Goal: Information Seeking & Learning: Learn about a topic

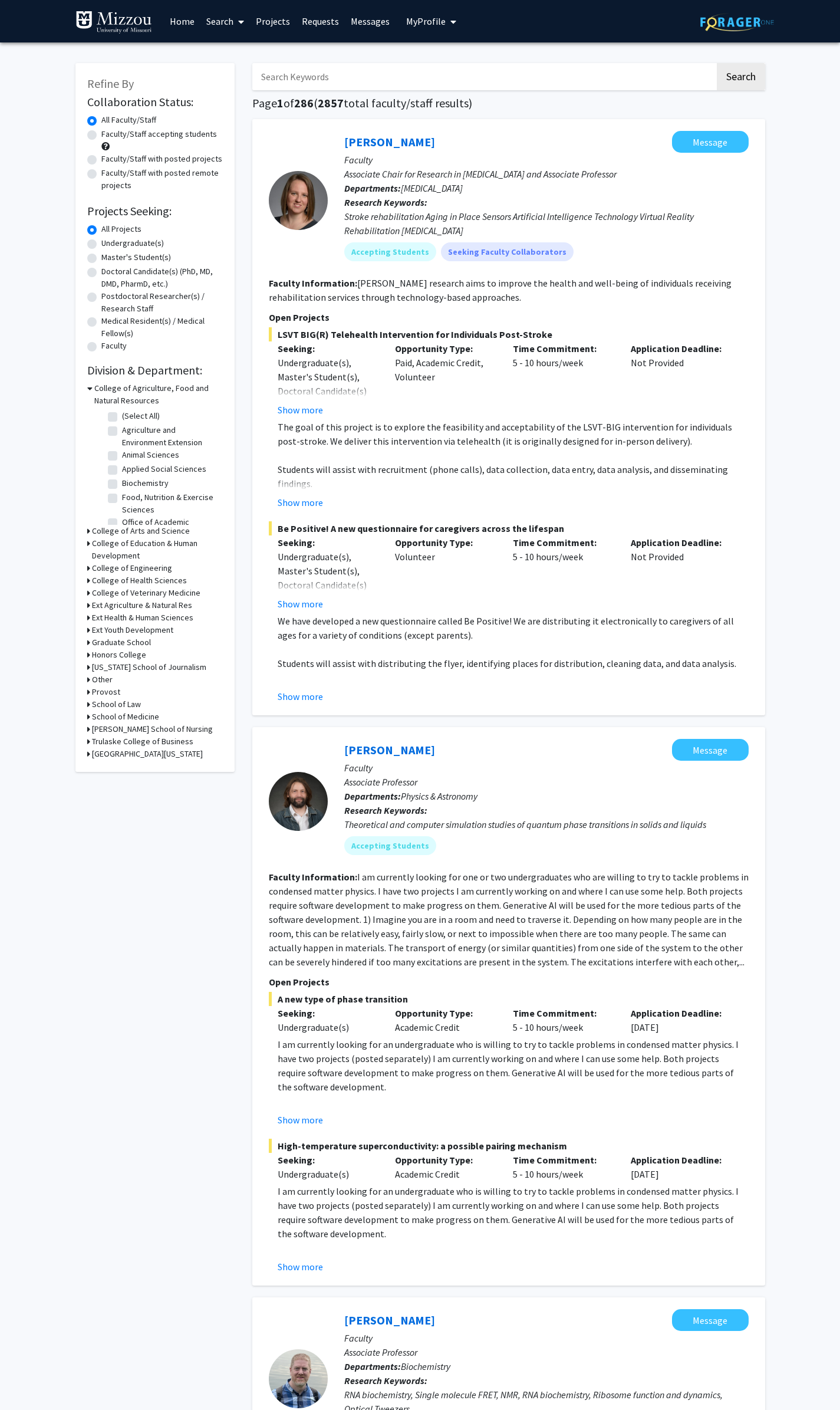
click at [102, 133] on label "Faculty/Staff accepting students" at bounding box center [159, 134] width 115 height 12
click at [102, 133] on input "Faculty/Staff accepting students" at bounding box center [105, 131] width 8 height 8
radio input "true"
click at [102, 244] on label "Undergraduate(s)" at bounding box center [133, 243] width 62 height 12
click at [102, 244] on input "Undergraduate(s)" at bounding box center [105, 240] width 8 height 8
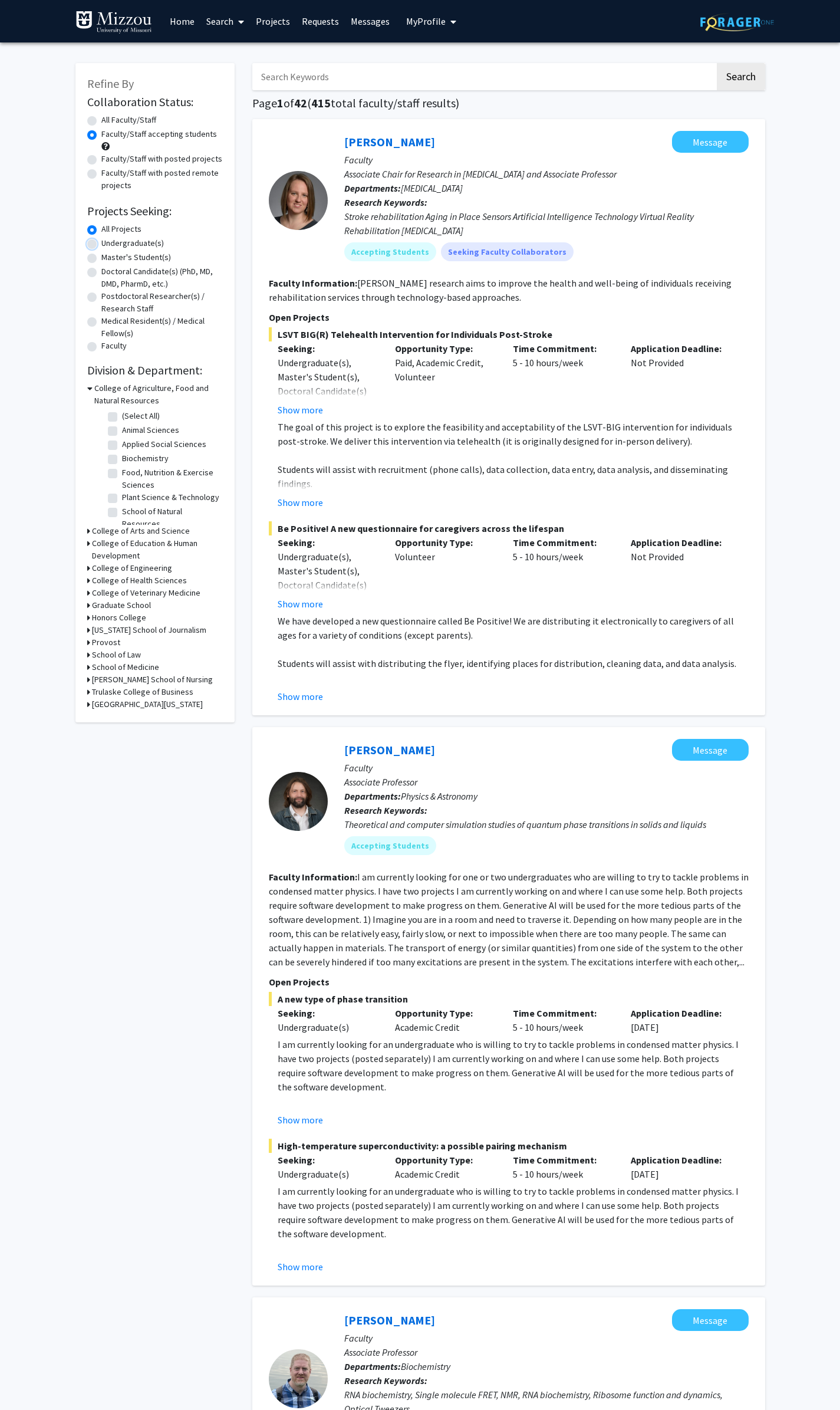
radio input "true"
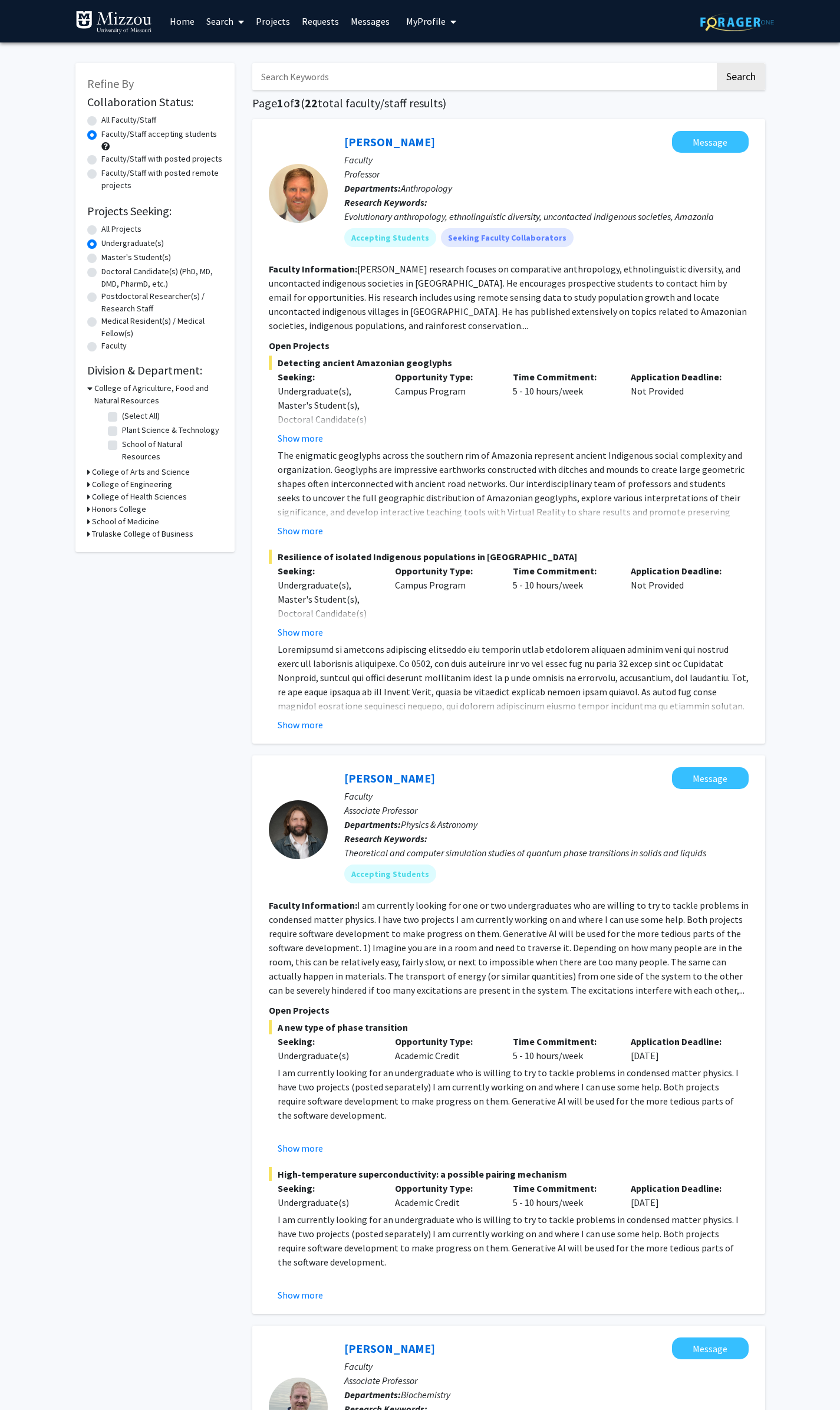
drag, startPoint x: 633, startPoint y: 385, endPoint x: 698, endPoint y: 390, distance: 65.2
click at [698, 390] on div "Application Deadline: Not Provided" at bounding box center [681, 407] width 118 height 75
click at [81, 333] on div "Refine By Collaboration Status: Collaboration Status All Faculty/Staff Collabor…" at bounding box center [155, 307] width 159 height 489
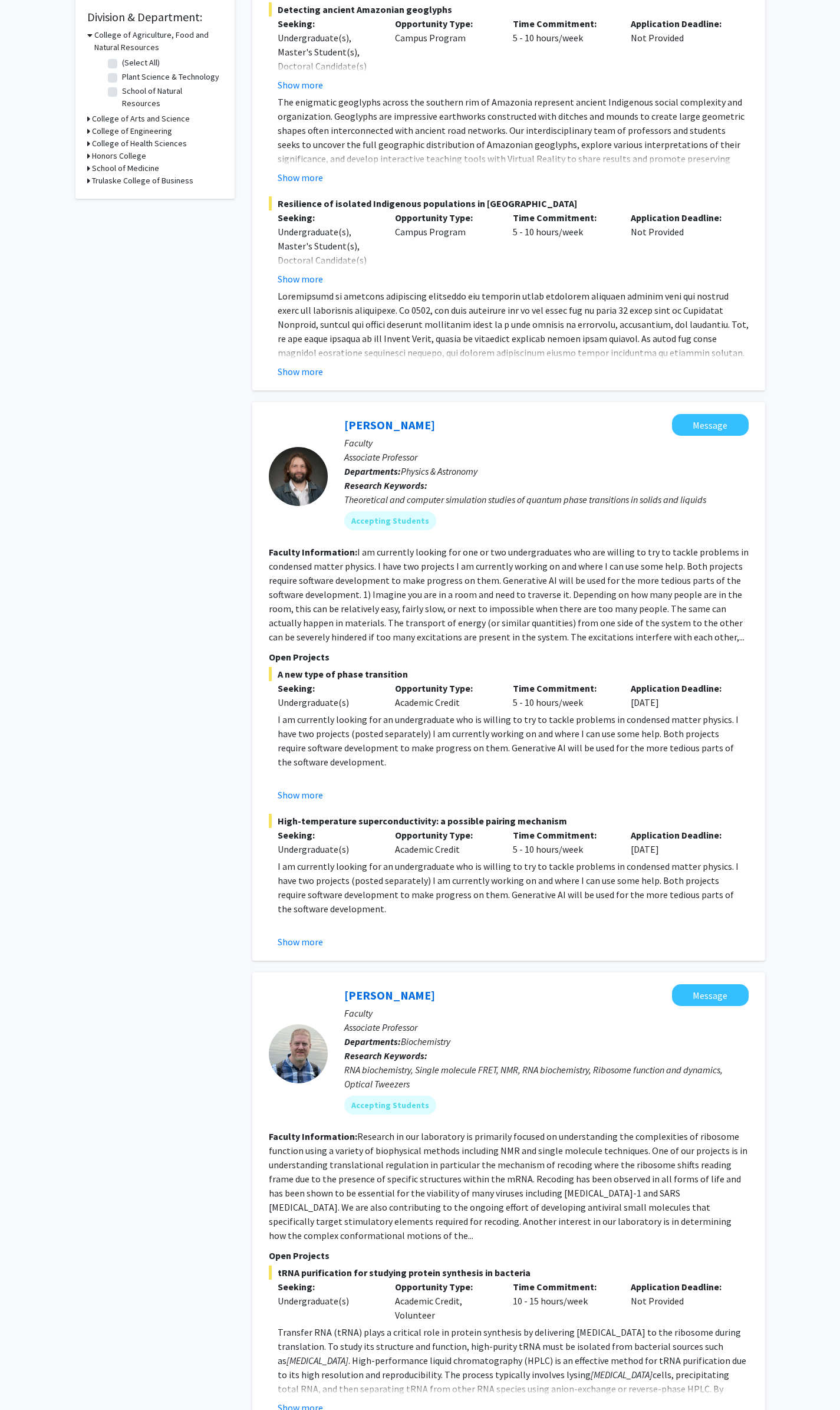
scroll to position [354, 0]
drag, startPoint x: 381, startPoint y: 467, endPoint x: 517, endPoint y: 469, distance: 136.0
click at [517, 469] on p "Departments: Physics & Astronomy" at bounding box center [547, 470] width 405 height 14
click at [532, 477] on p "Departments: Physics & Astronomy" at bounding box center [547, 470] width 405 height 14
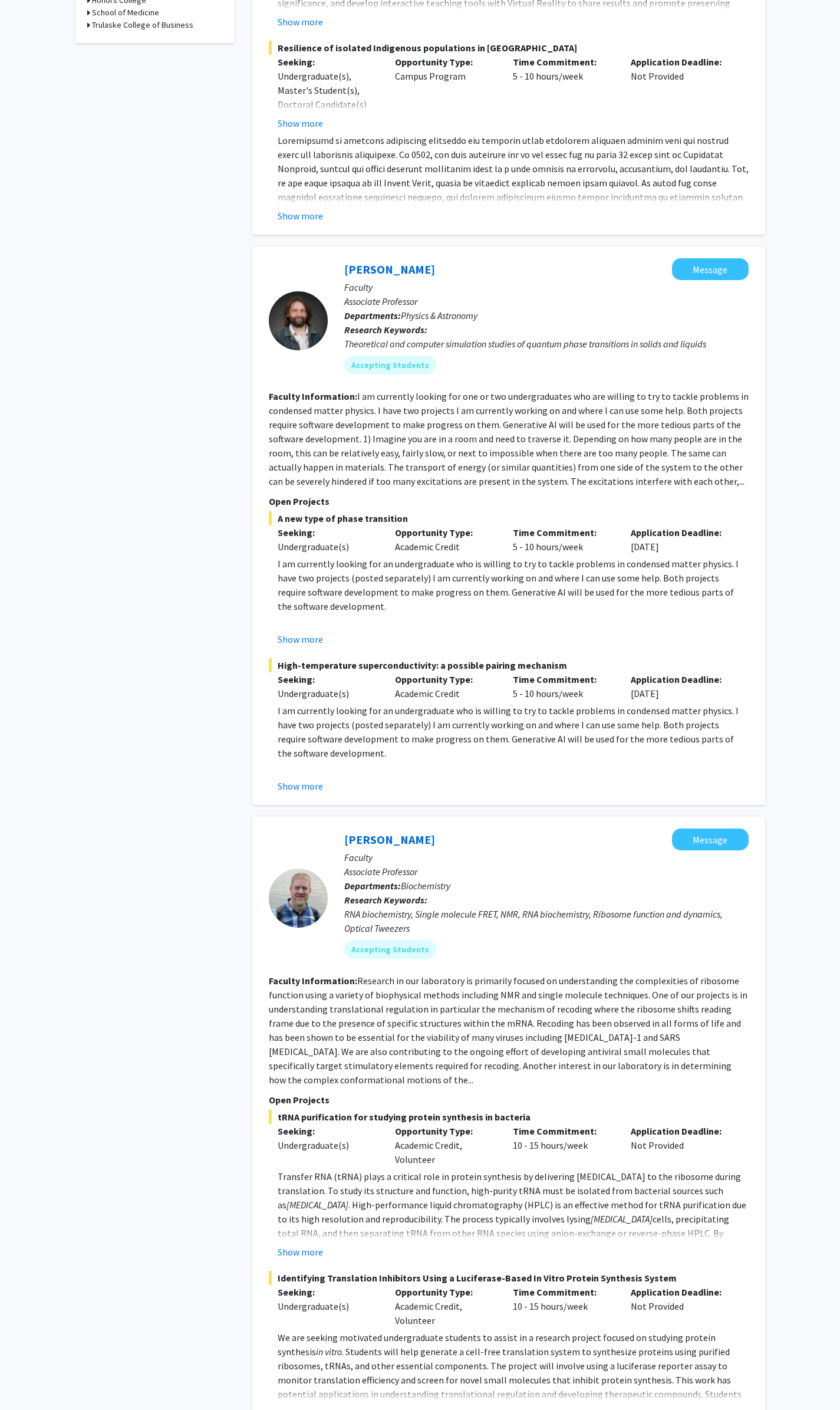
scroll to position [531, 0]
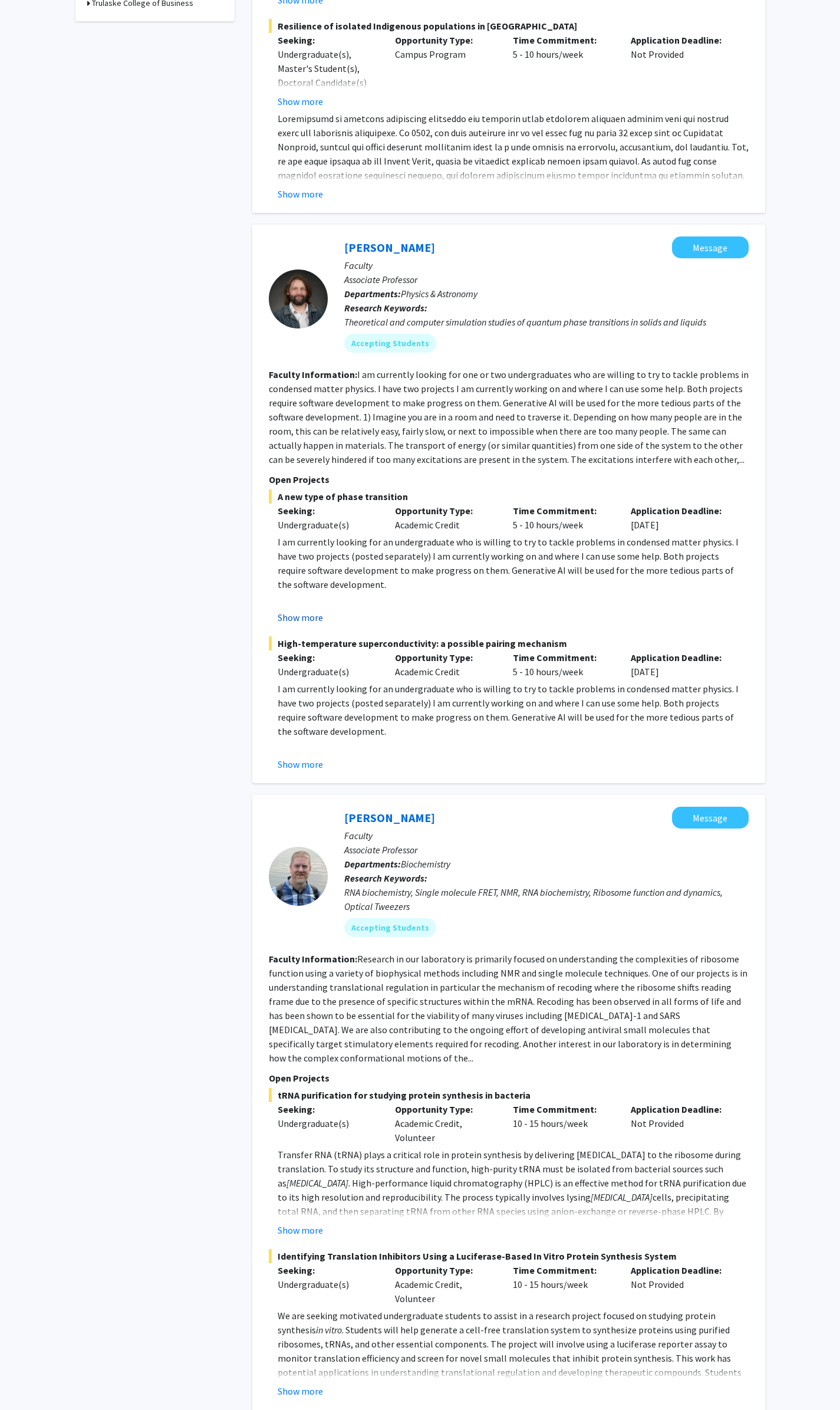
click at [312, 614] on button "Show more" at bounding box center [300, 617] width 46 height 14
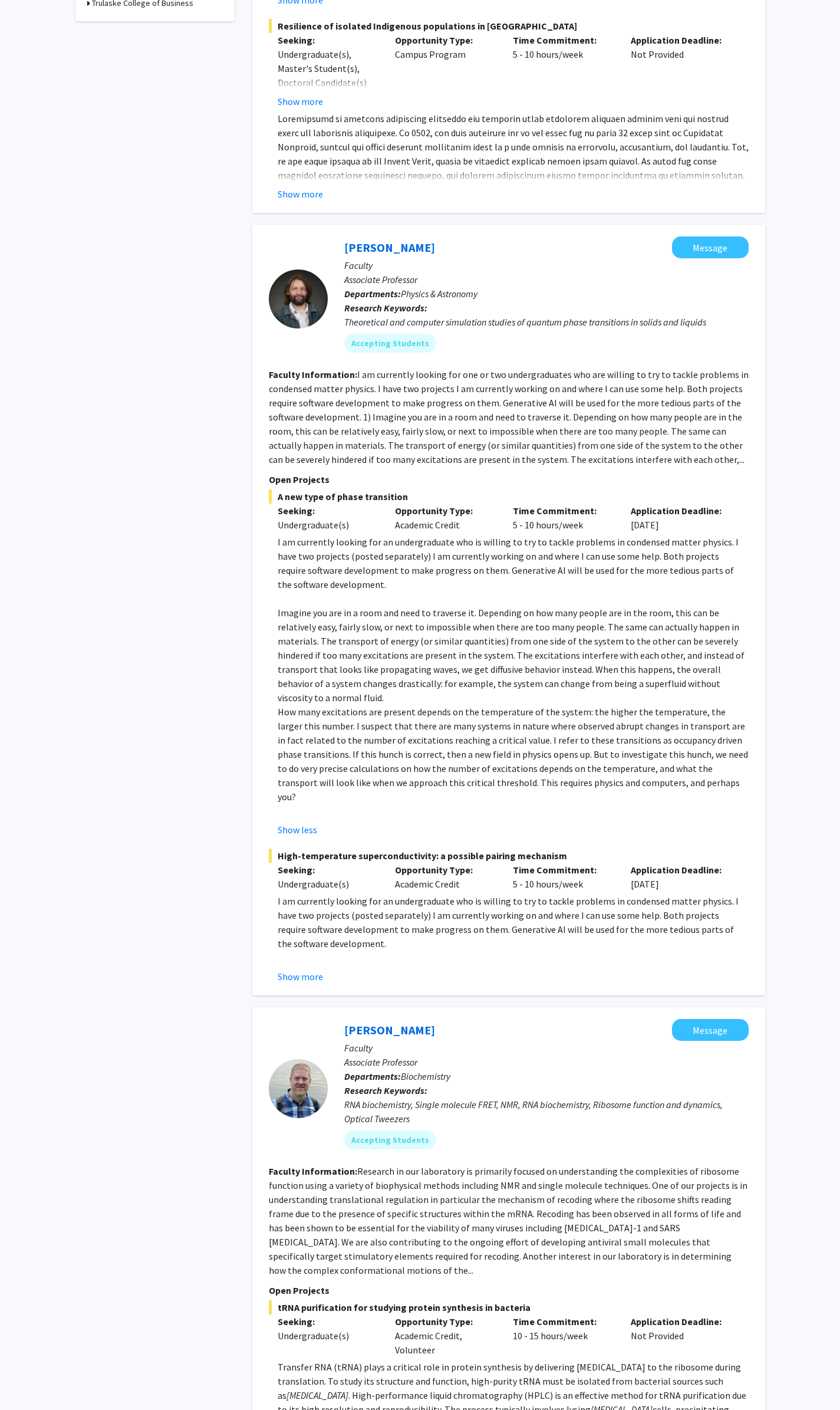
drag, startPoint x: 631, startPoint y: 524, endPoint x: 678, endPoint y: 526, distance: 47.0
click at [682, 523] on div "Application Deadline: [DATE]" at bounding box center [681, 517] width 118 height 28
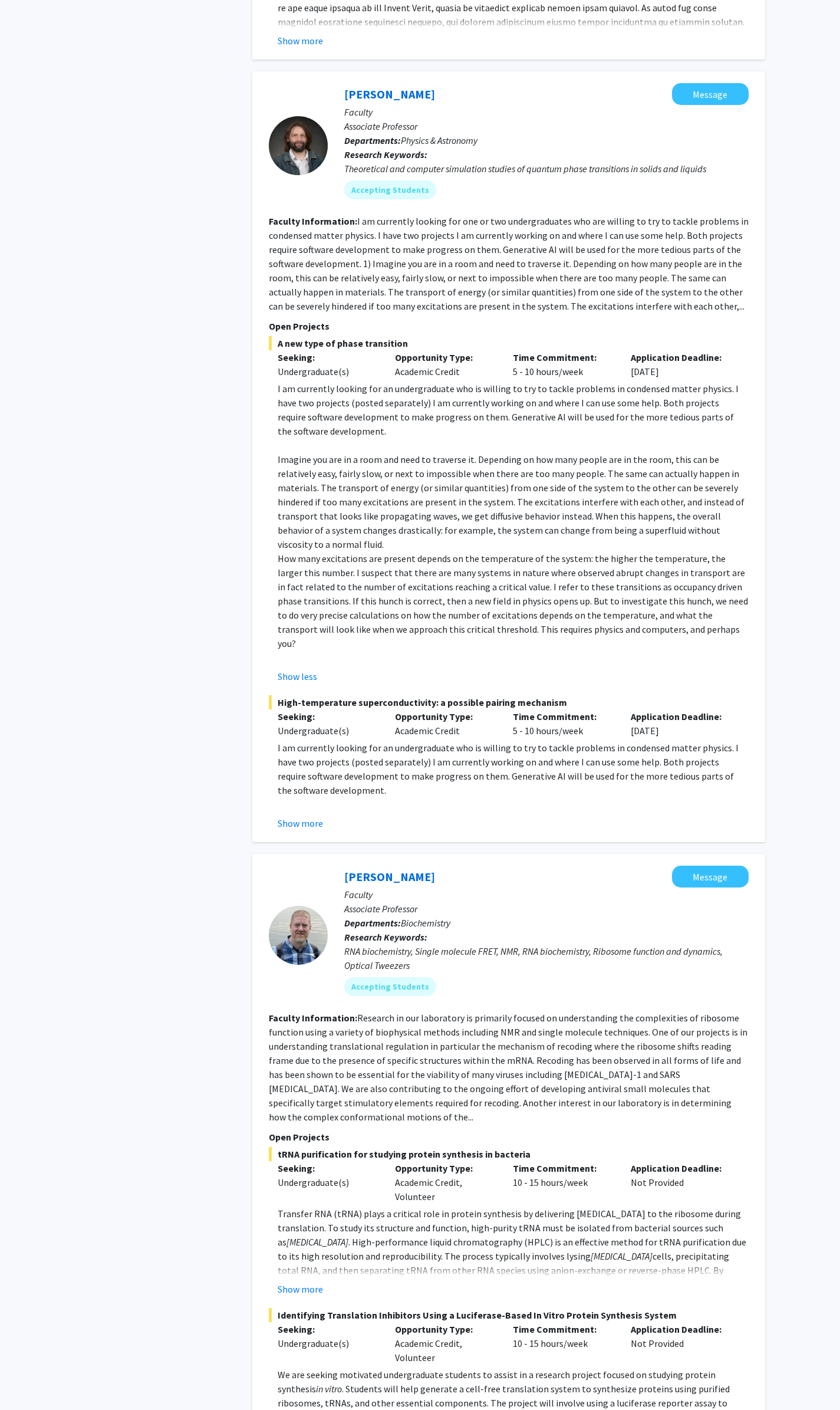
scroll to position [707, 0]
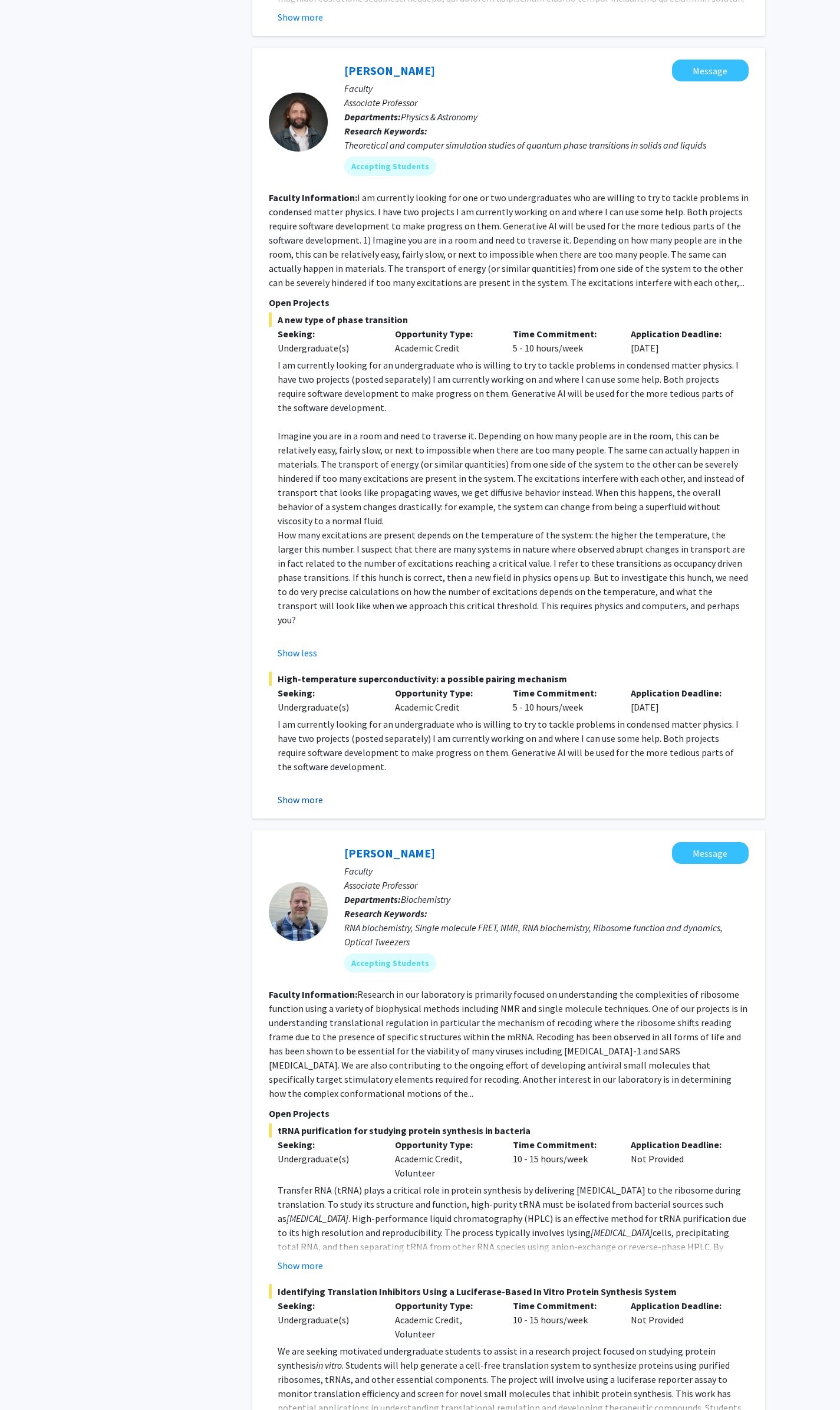
click at [293, 792] on button "Show more" at bounding box center [300, 799] width 46 height 14
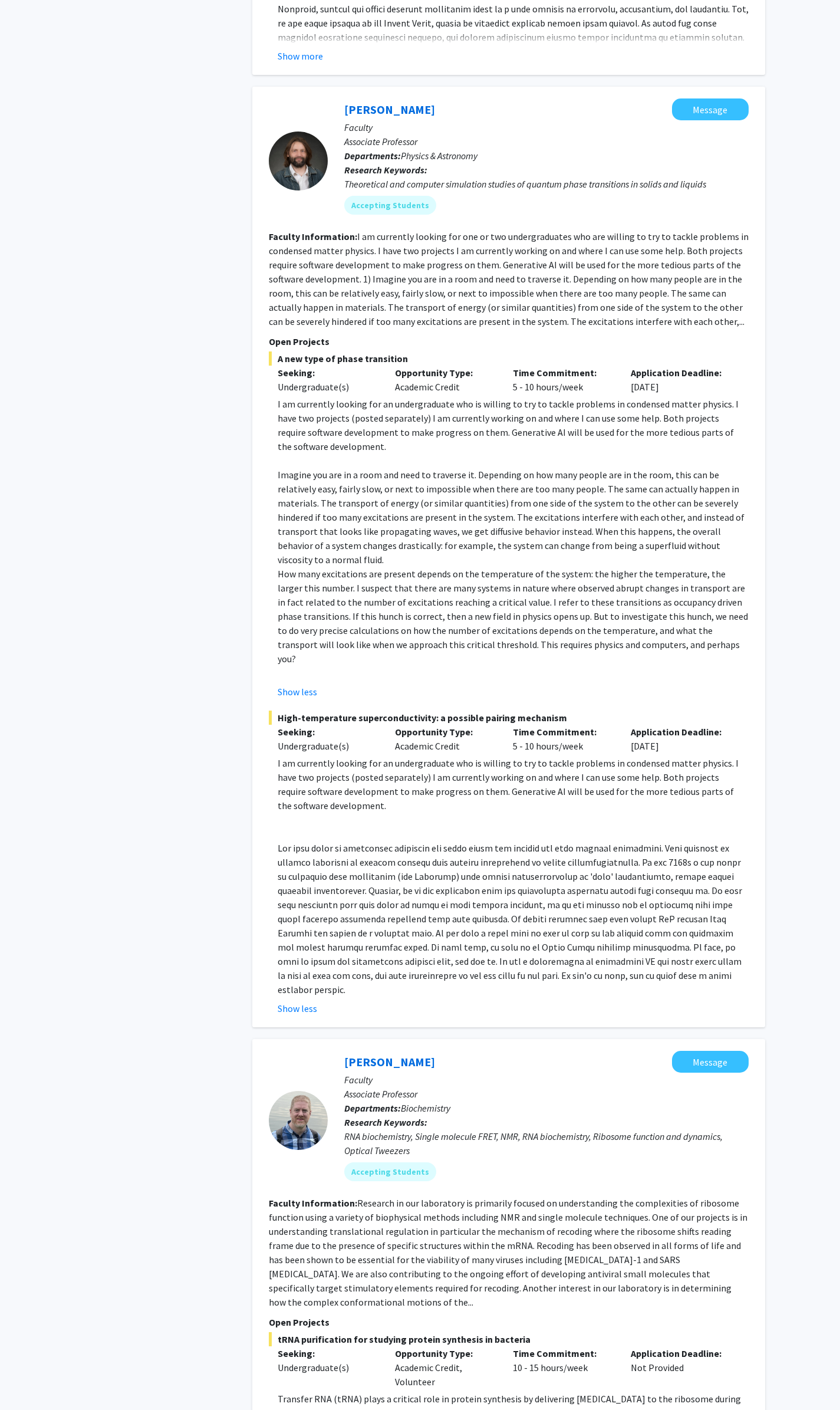
scroll to position [649, 0]
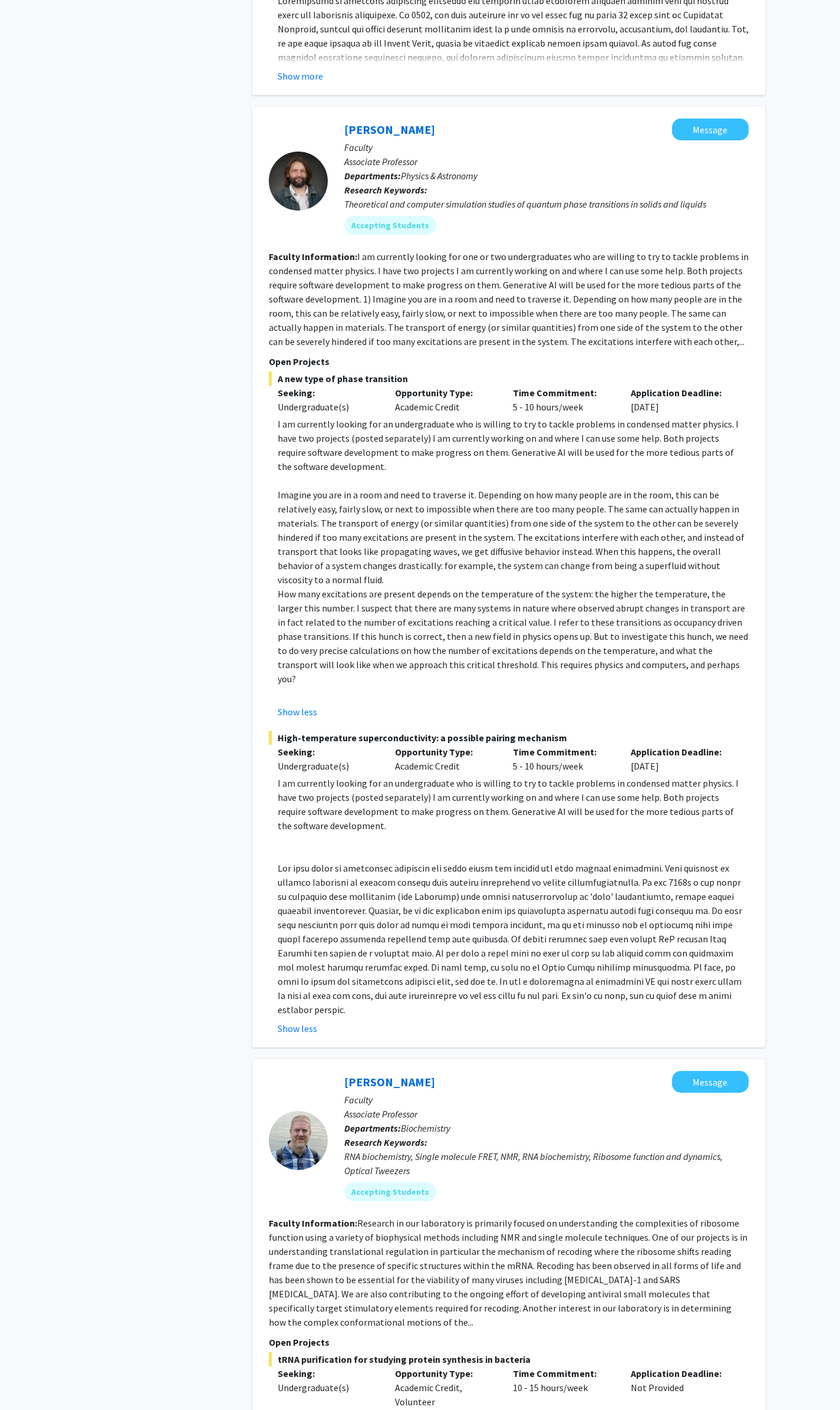
drag, startPoint x: 399, startPoint y: 127, endPoint x: 402, endPoint y: 133, distance: 6.7
click at [399, 127] on link "[PERSON_NAME]" at bounding box center [390, 129] width 90 height 15
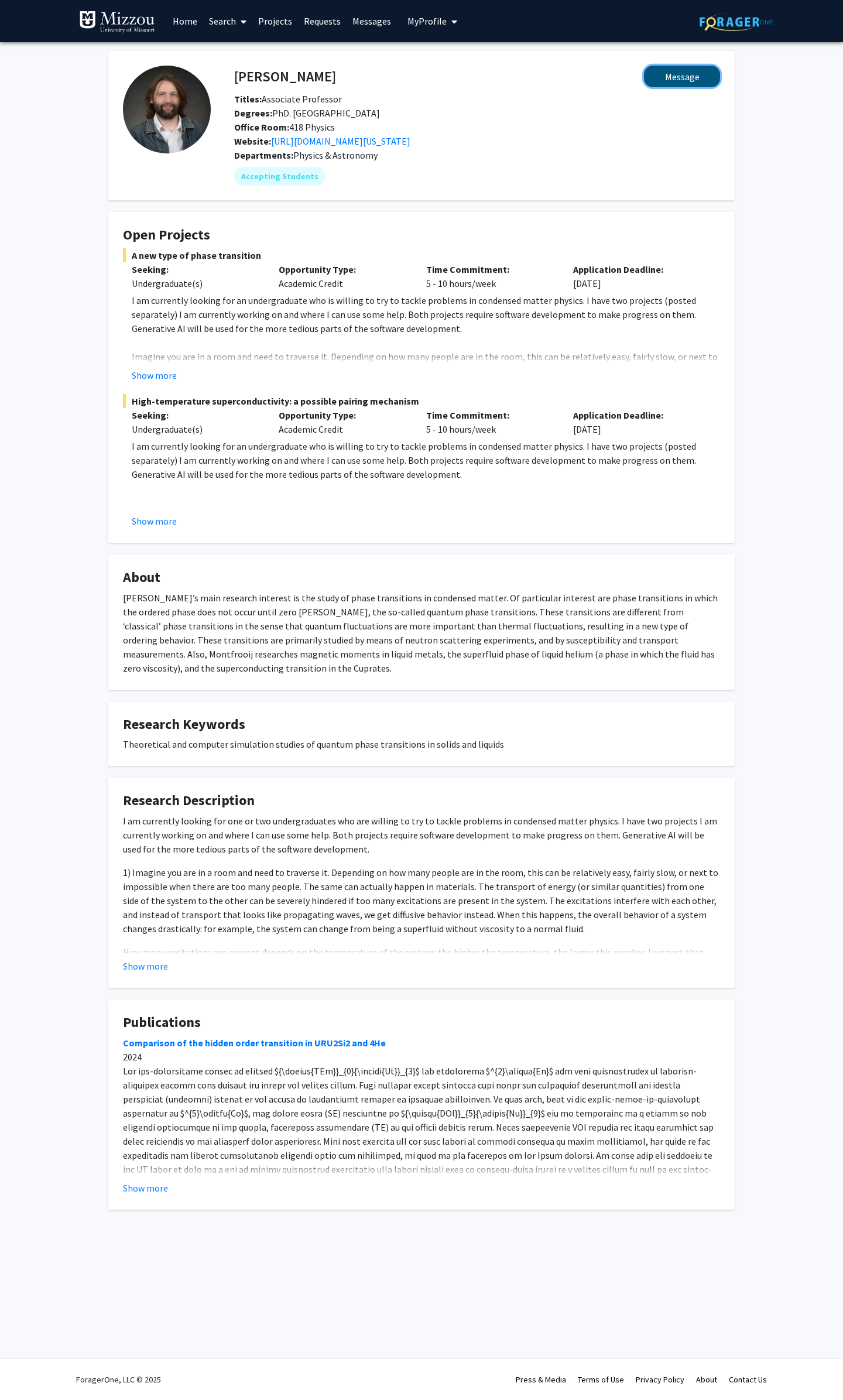
click at [667, 81] on button "Message" at bounding box center [682, 77] width 76 height 22
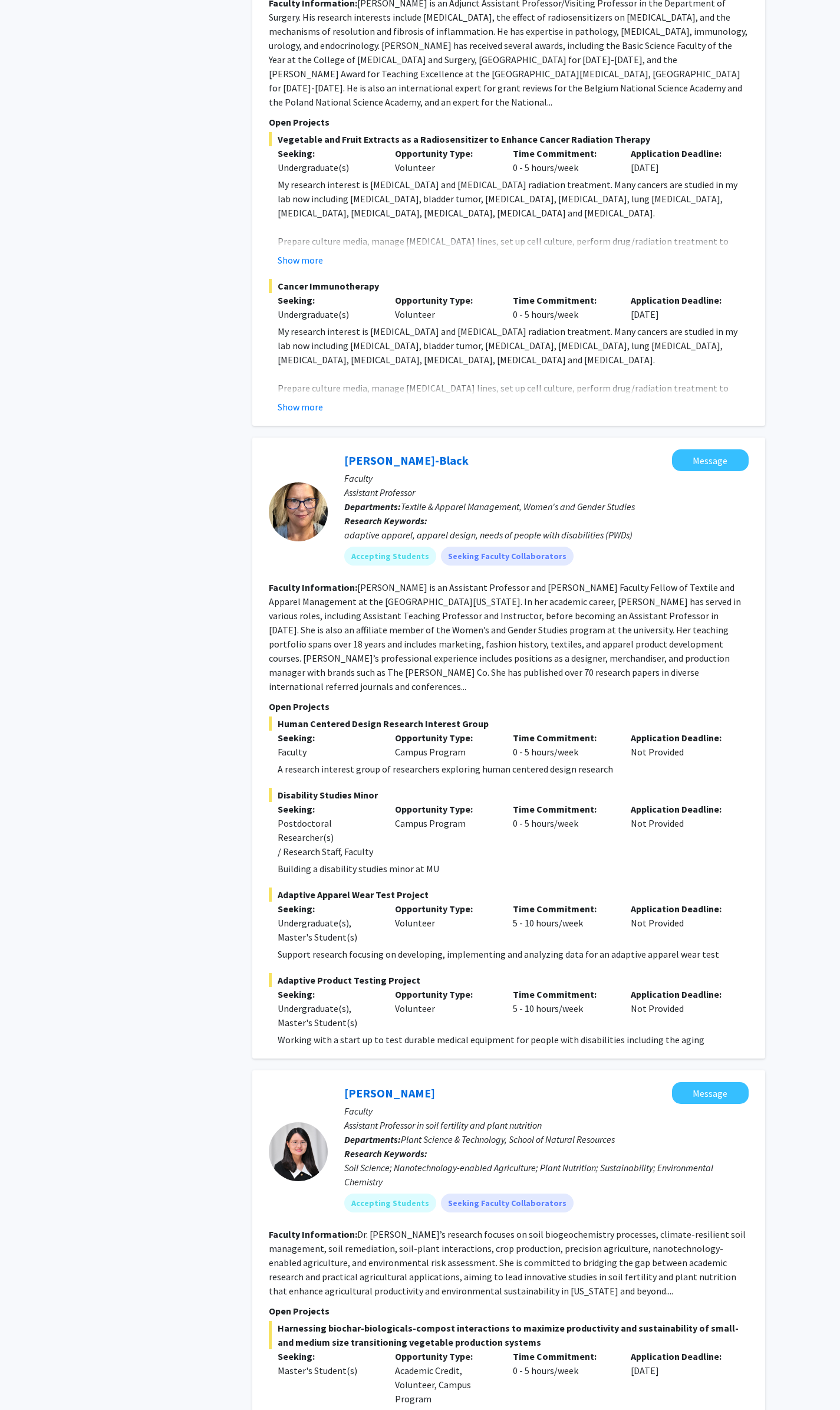
scroll to position [4305, 0]
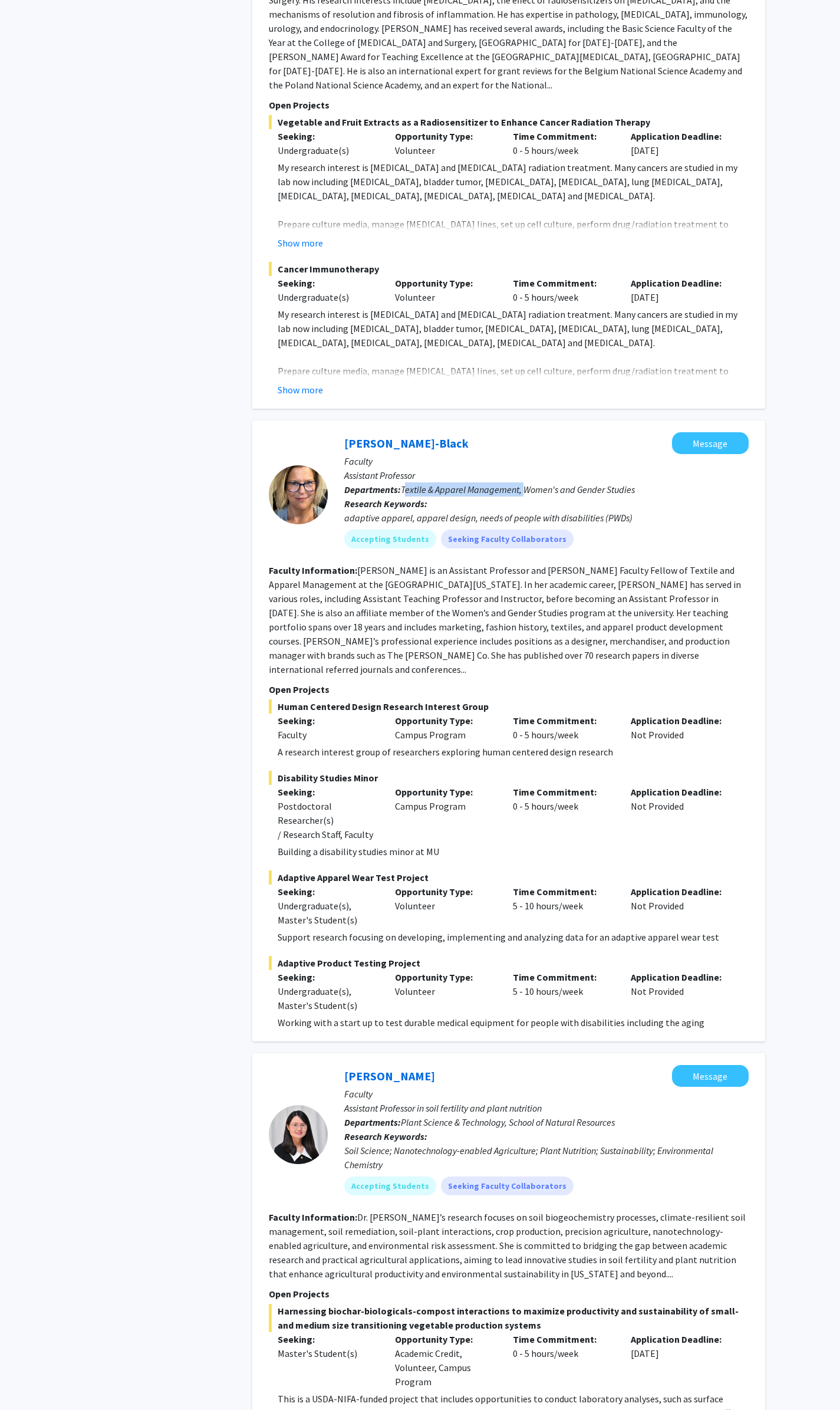
drag, startPoint x: 406, startPoint y: 449, endPoint x: 526, endPoint y: 452, distance: 120.0
click at [526, 484] on span "Textile & Apparel Management, Women's and Gender Studies" at bounding box center [517, 489] width 234 height 12
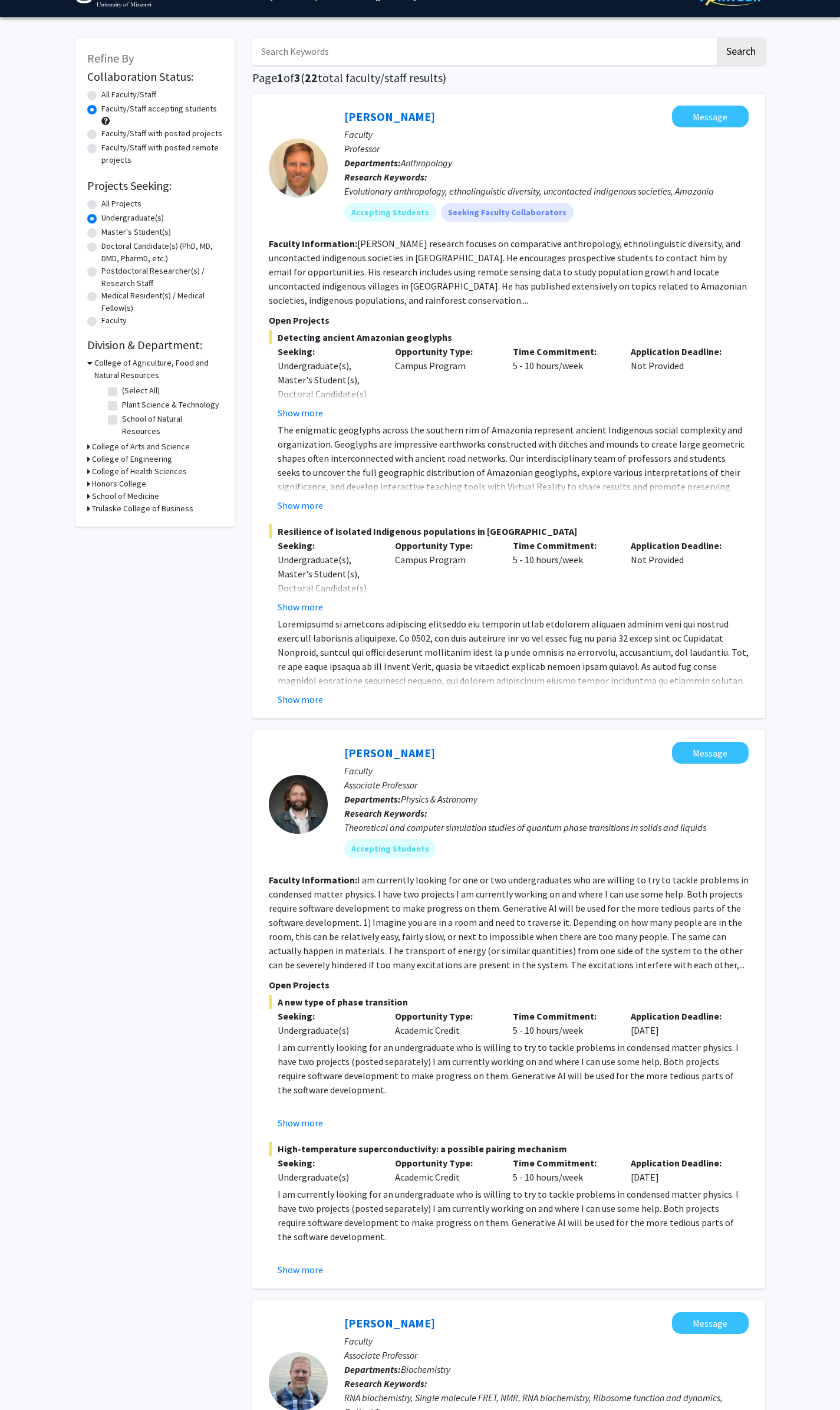
scroll to position [0, 0]
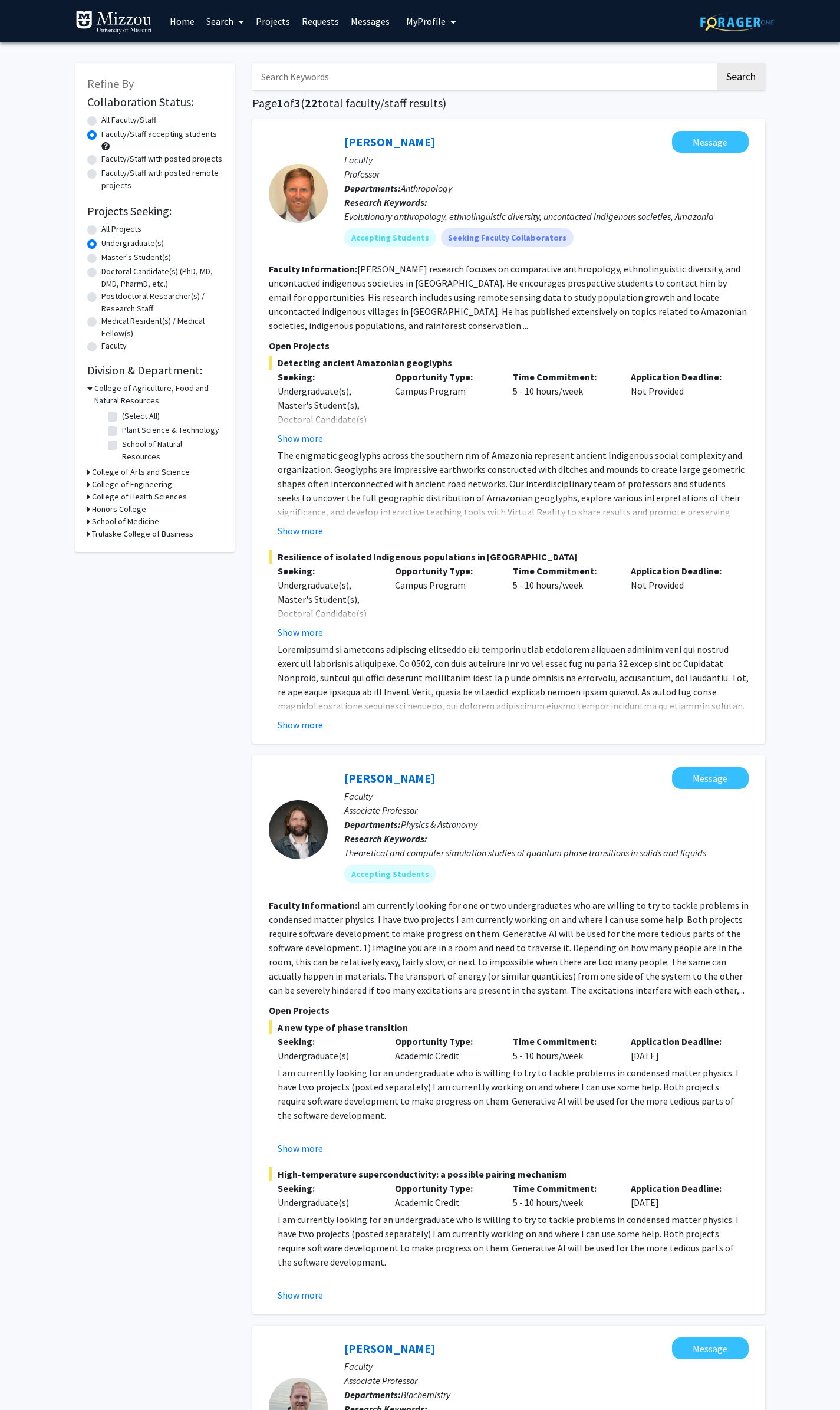
click at [102, 120] on label "All Faculty/Staff" at bounding box center [128, 120] width 55 height 12
click at [102, 120] on input "All Faculty/Staff" at bounding box center [105, 117] width 8 height 8
radio input "true"
click at [102, 227] on label "All Projects" at bounding box center [122, 229] width 40 height 12
click at [102, 227] on input "All Projects" at bounding box center [105, 227] width 8 height 8
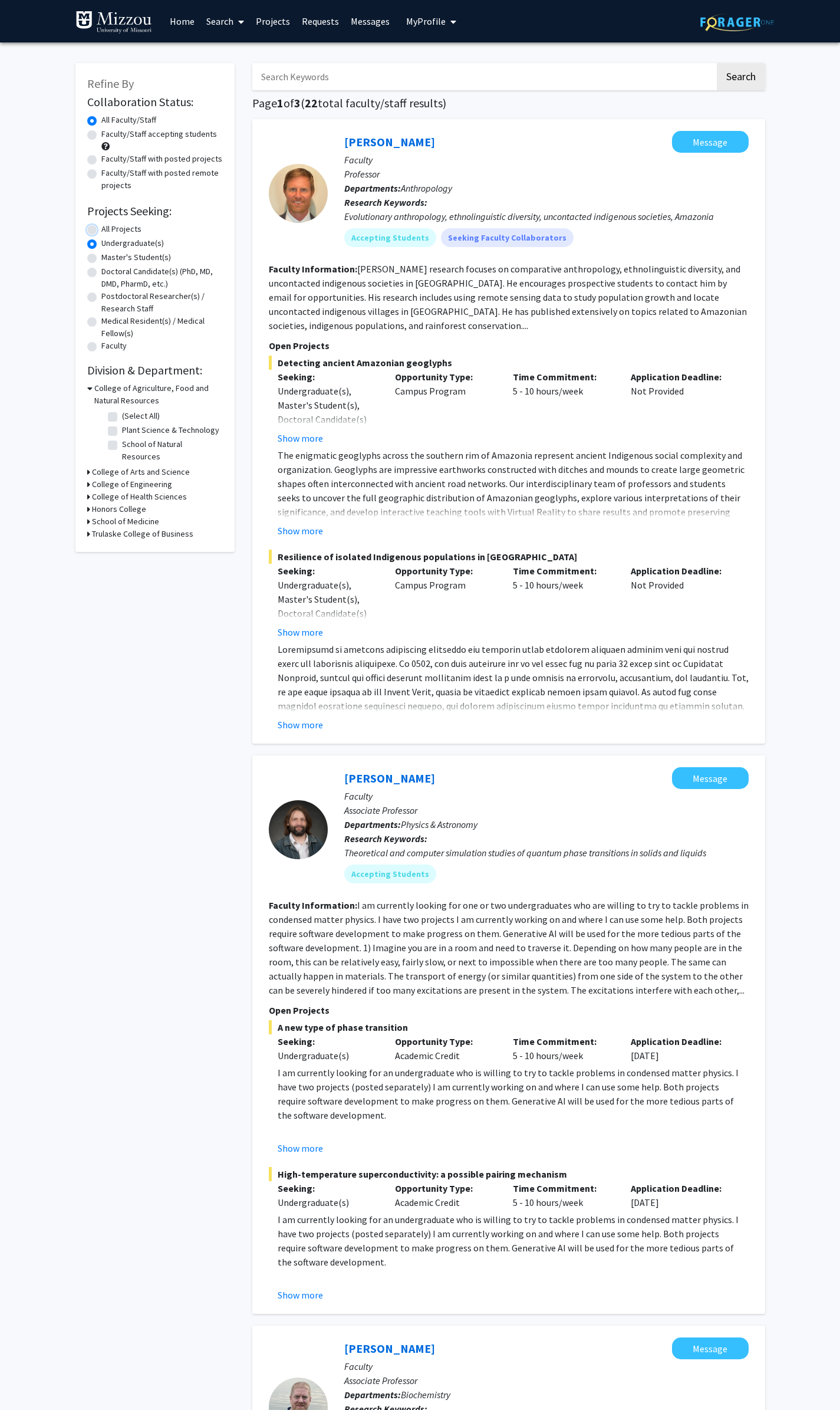
radio input "true"
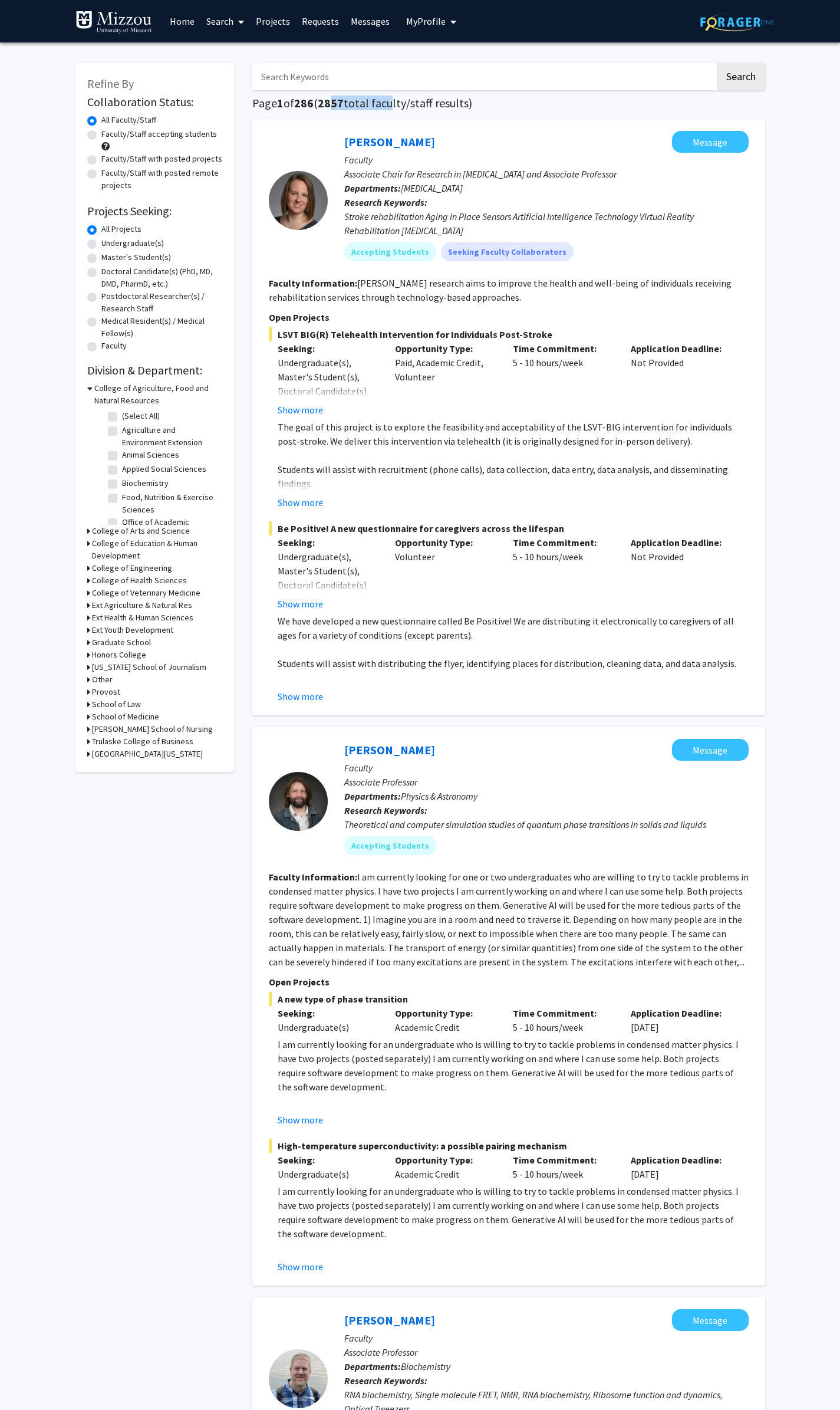
drag, startPoint x: 334, startPoint y: 103, endPoint x: 392, endPoint y: 103, distance: 58.0
click at [392, 103] on h1 "Page 1 of 286 ( 2857 total faculty/staff results)" at bounding box center [508, 103] width 513 height 14
drag, startPoint x: 300, startPoint y: 107, endPoint x: 332, endPoint y: 100, distance: 32.8
click at [332, 100] on h1 "Page 1 of 286 ( 2857 total faculty/staff results)" at bounding box center [508, 103] width 513 height 14
click at [89, 530] on icon at bounding box center [88, 531] width 3 height 12
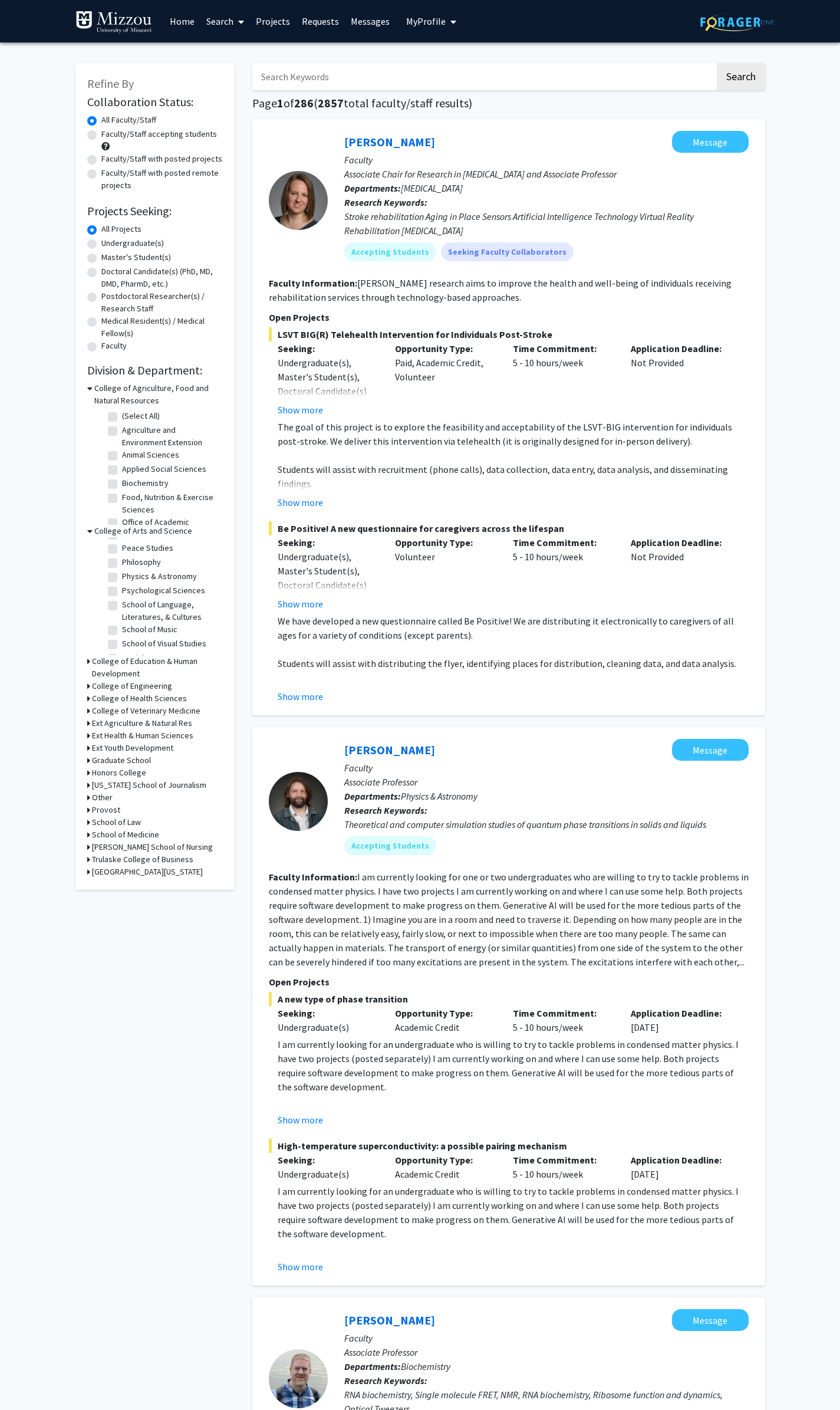
scroll to position [295, 0]
click at [122, 562] on label "Physics & Astronomy" at bounding box center [160, 556] width 75 height 12
click at [122, 558] on input "Physics & Astronomy" at bounding box center [126, 553] width 8 height 8
checkbox input "true"
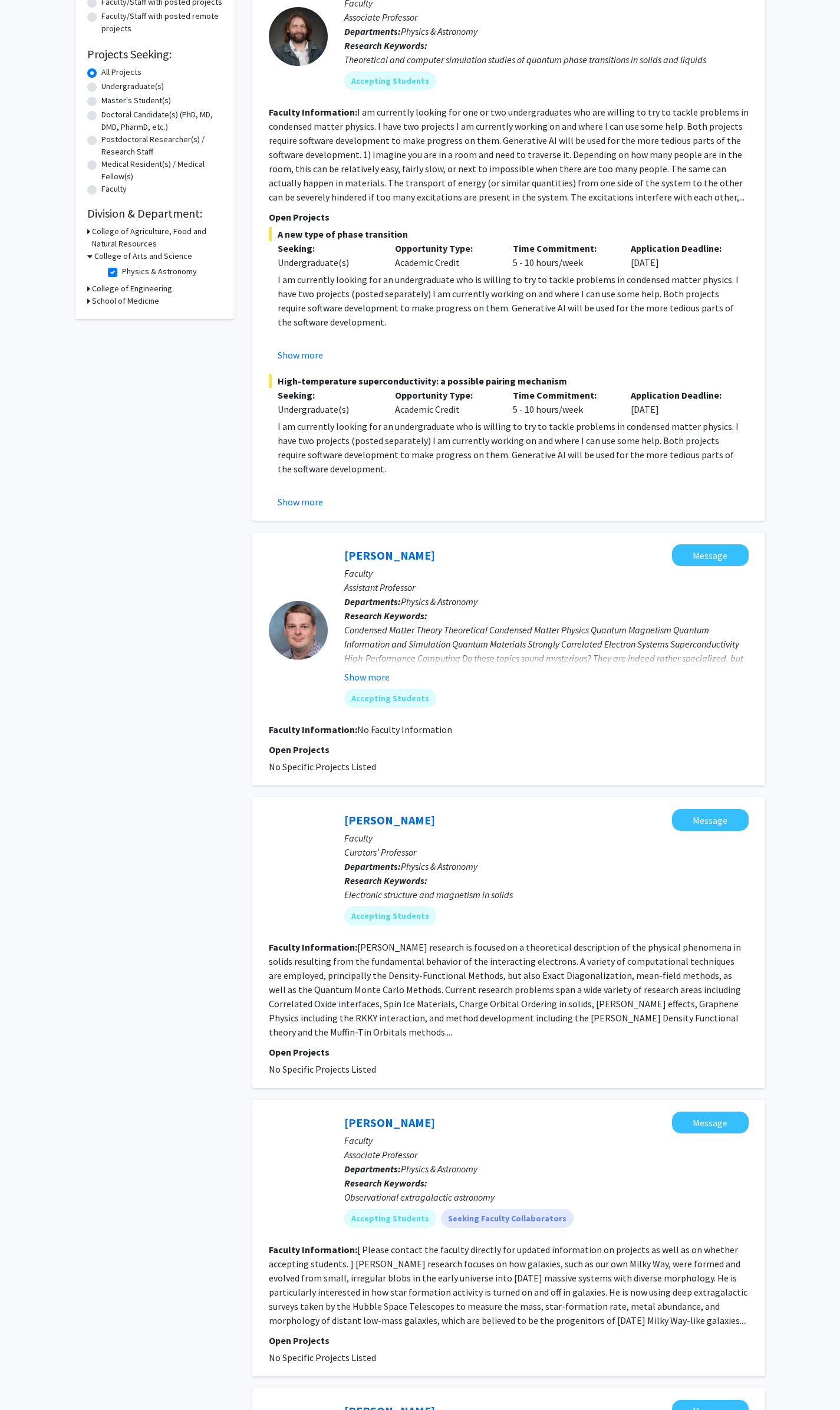
scroll to position [177, 0]
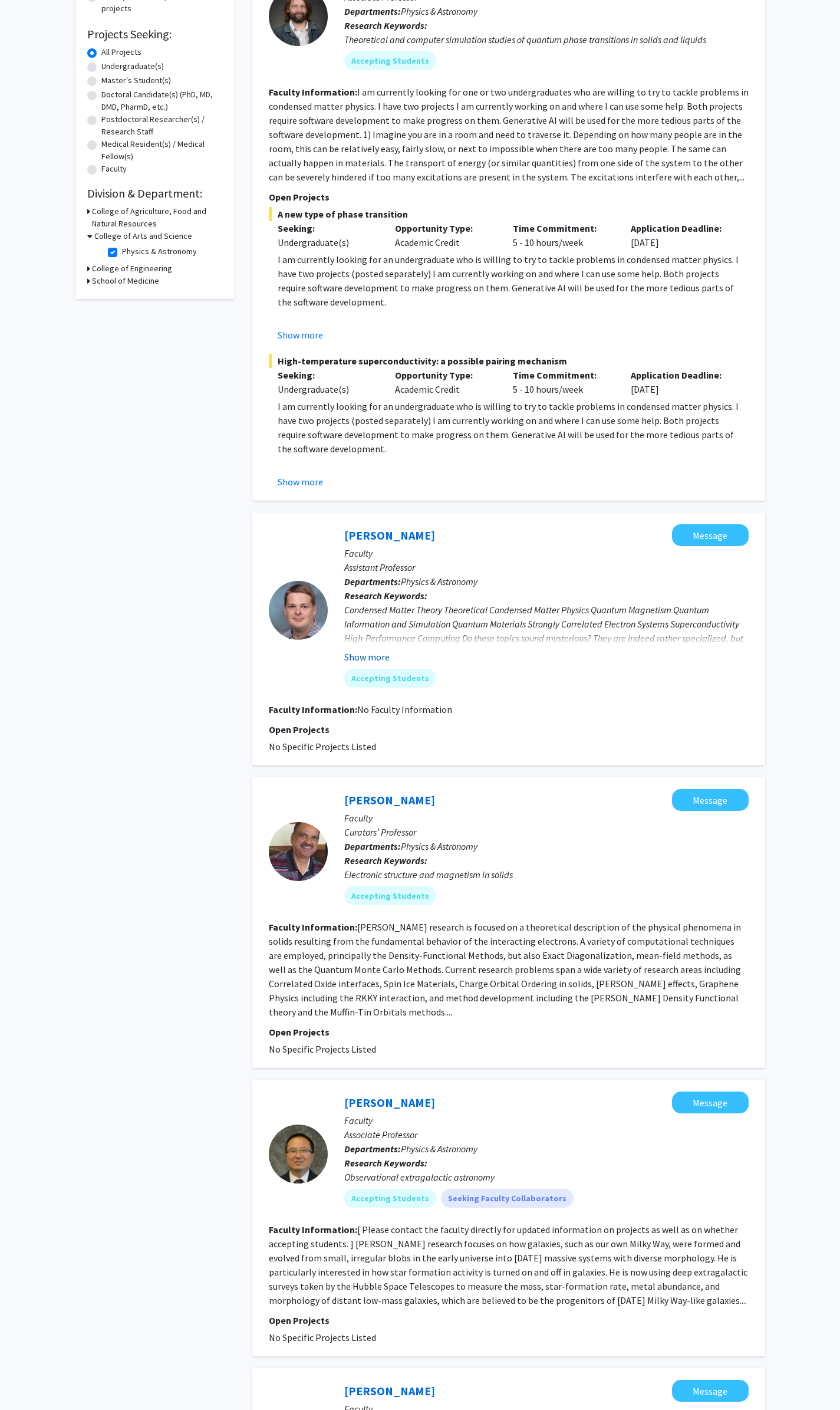
click at [359, 655] on button "Show more" at bounding box center [368, 657] width 46 height 14
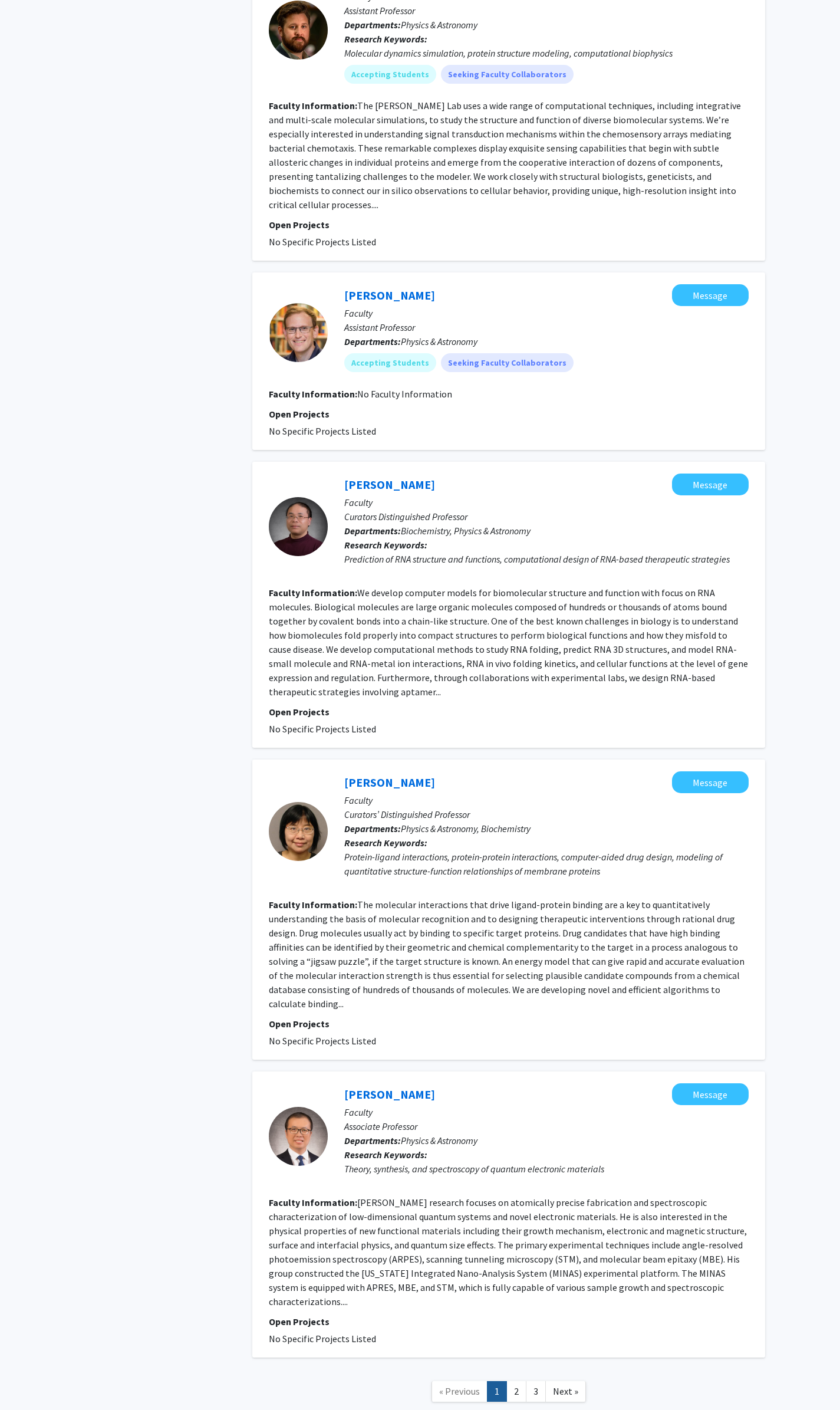
scroll to position [1970, 0]
